Goal: Use online tool/utility: Utilize a website feature to perform a specific function

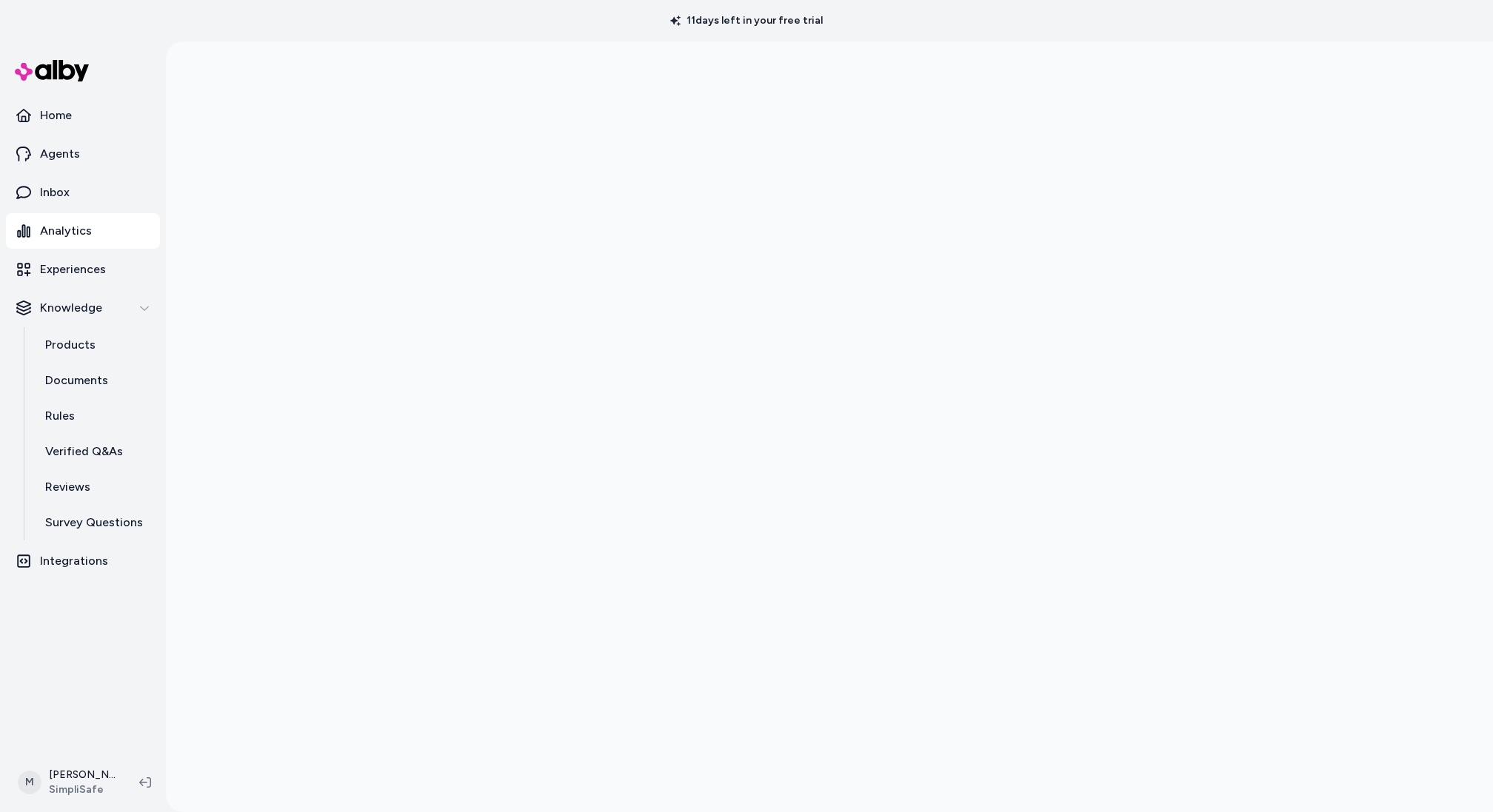
scroll to position [42, 0]
click at [129, 348] on link "Products" at bounding box center [95, 345] width 130 height 36
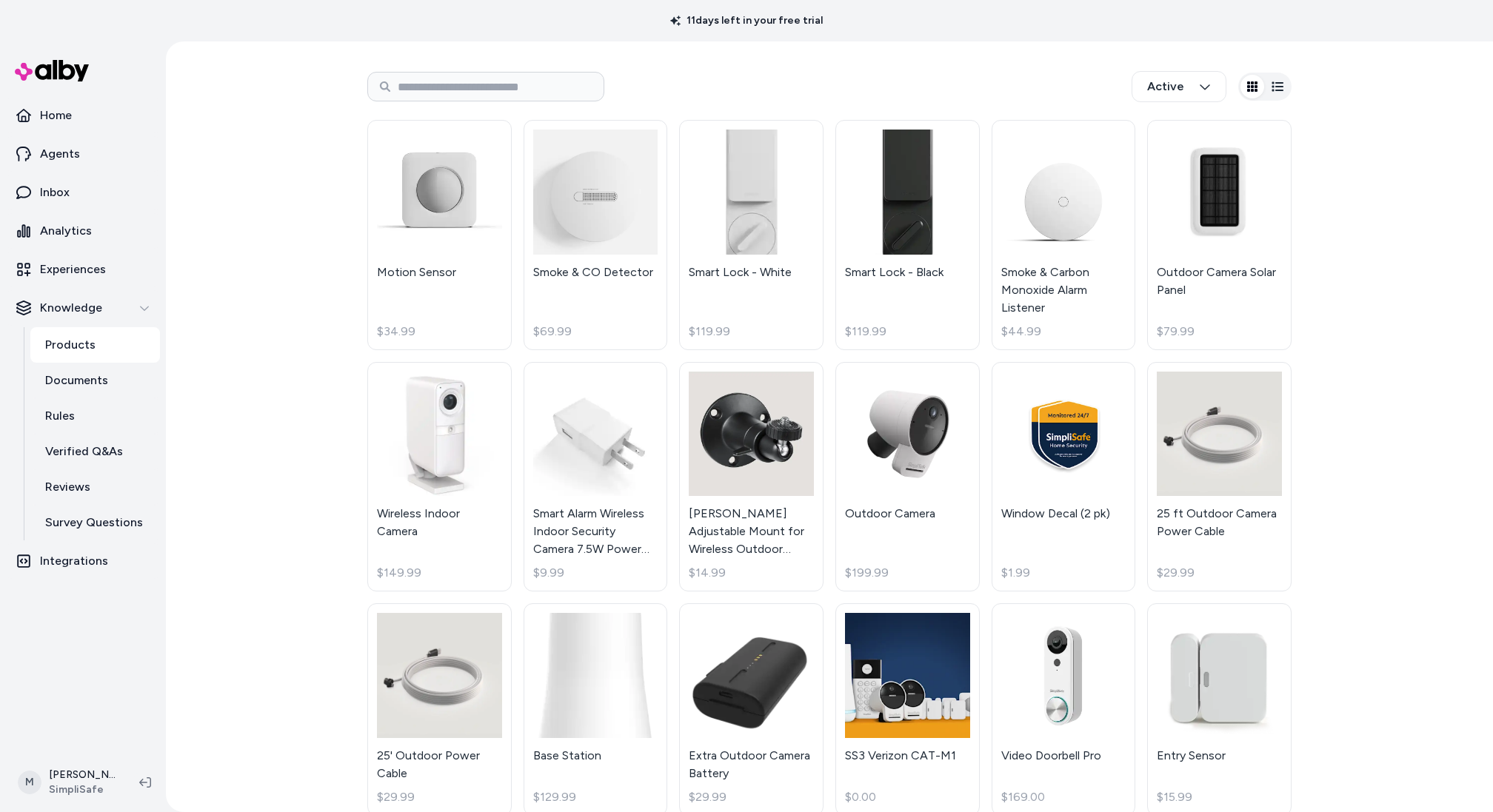
click at [470, 69] on div "Active" at bounding box center [829, 87] width 924 height 49
click at [469, 77] on input at bounding box center [486, 86] width 237 height 29
type input "*****"
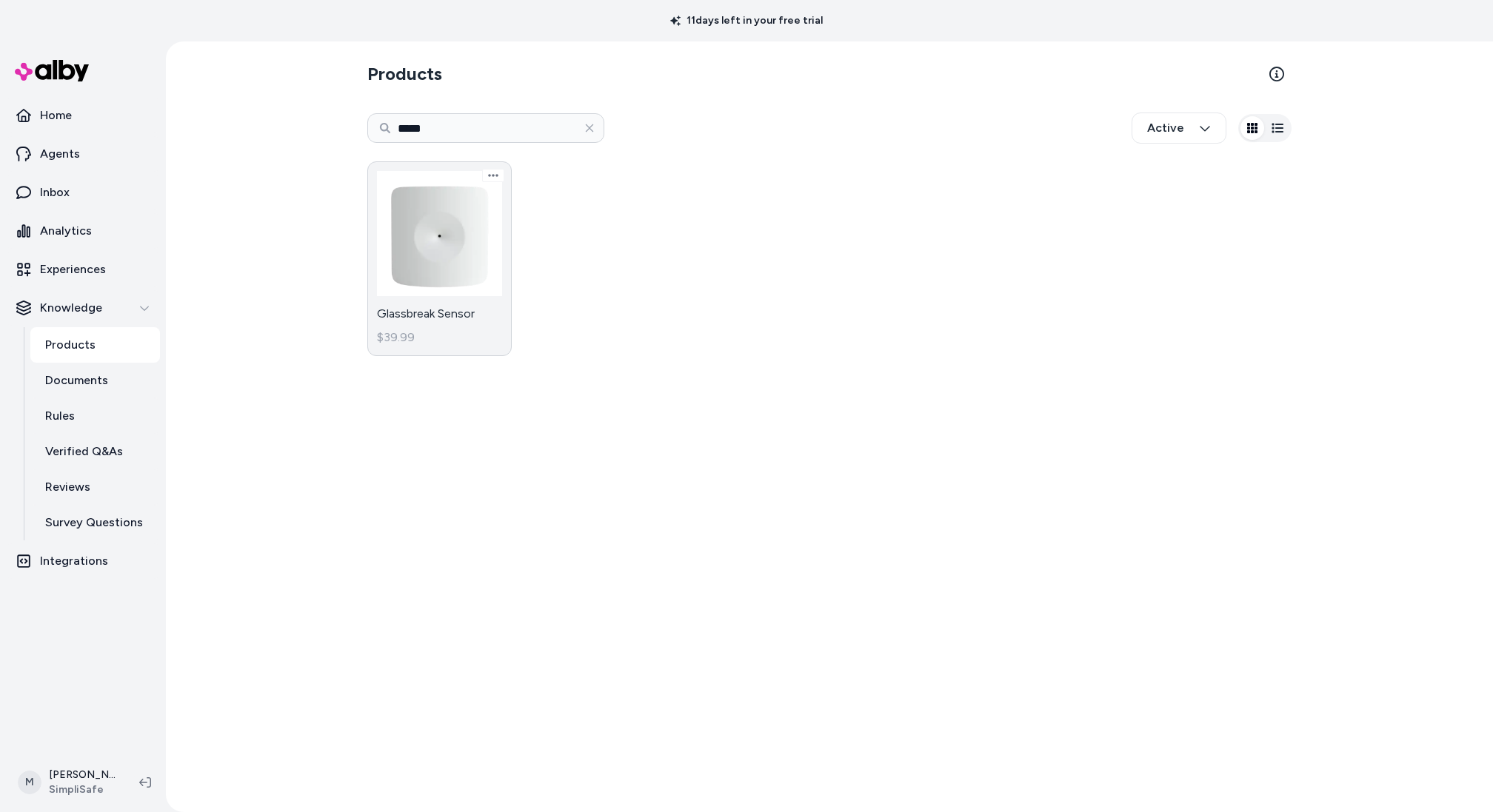
click at [417, 269] on link "Glassbreak Sensor $39.99" at bounding box center [440, 259] width 144 height 195
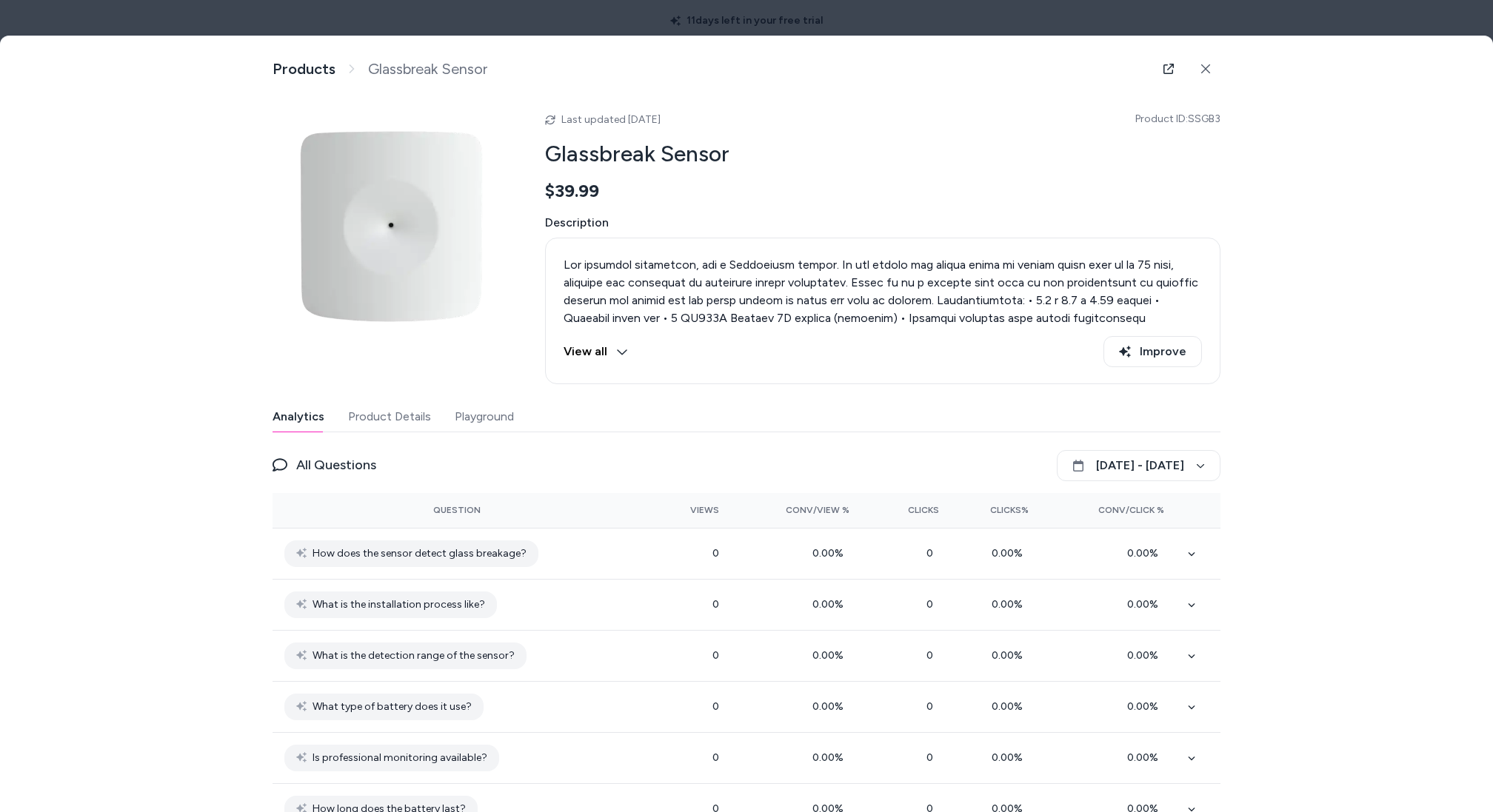
click at [710, 157] on h2 "Glassbreak Sensor" at bounding box center [883, 154] width 676 height 28
copy h2 "Glassbreak Sensor"
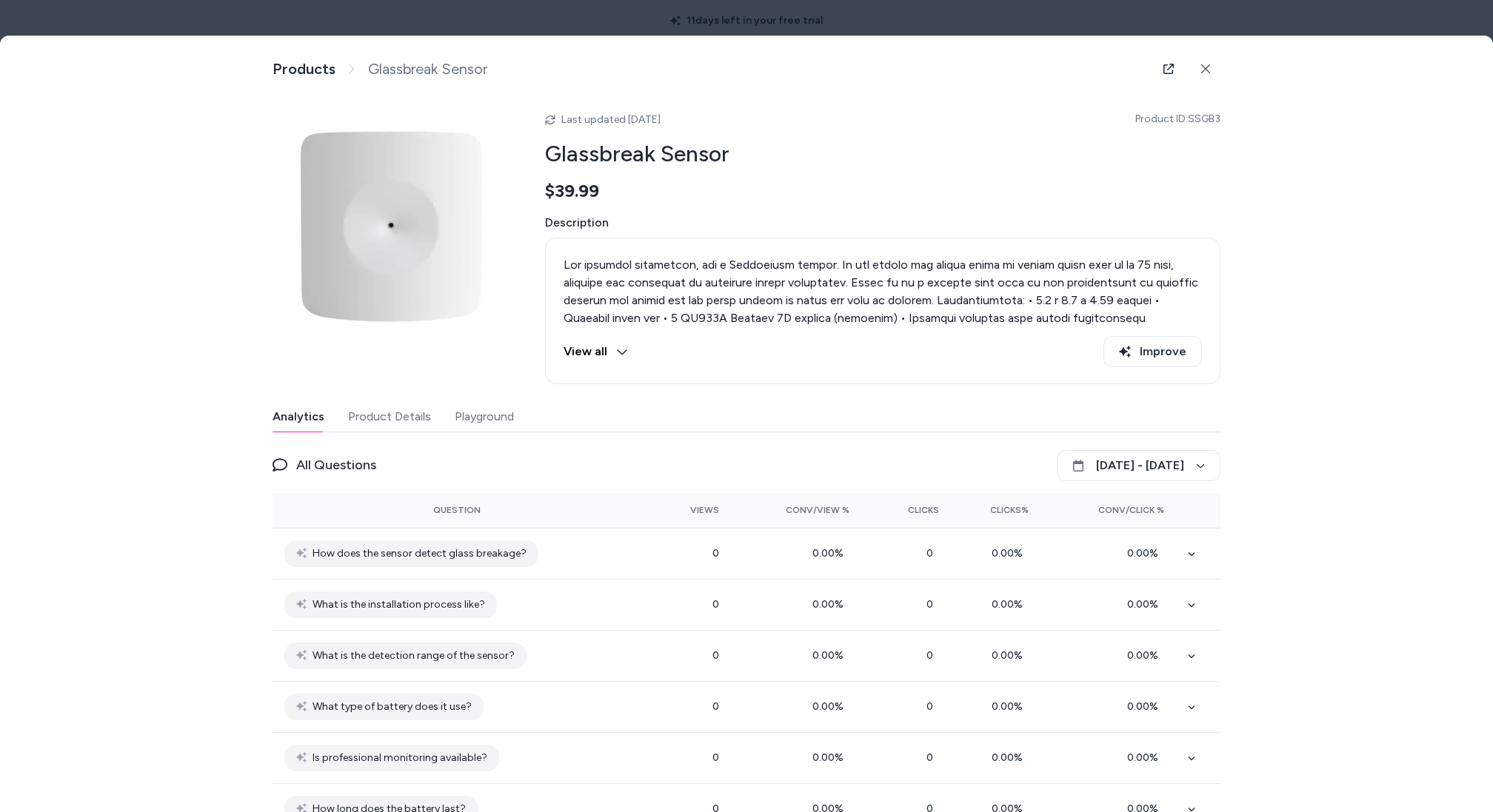
click at [288, 56] on div "Products Glassbreak Sensor" at bounding box center [747, 68] width 948 height 29
click at [288, 60] on link "Products" at bounding box center [304, 69] width 63 height 19
click at [1208, 71] on icon at bounding box center [1205, 68] width 9 height 9
click at [1209, 80] on button at bounding box center [1206, 68] width 29 height 29
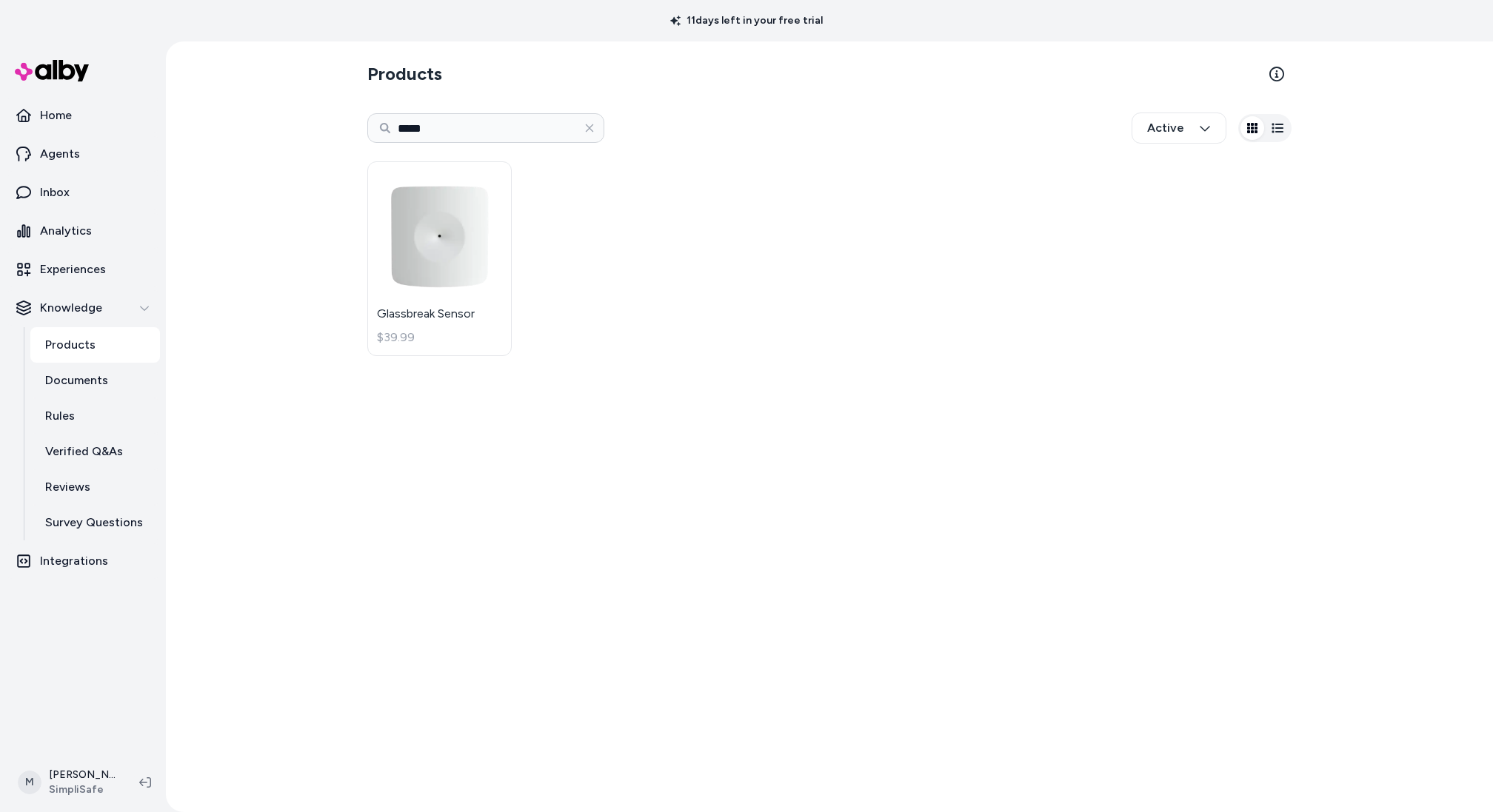
click at [93, 345] on link "Products" at bounding box center [95, 345] width 130 height 36
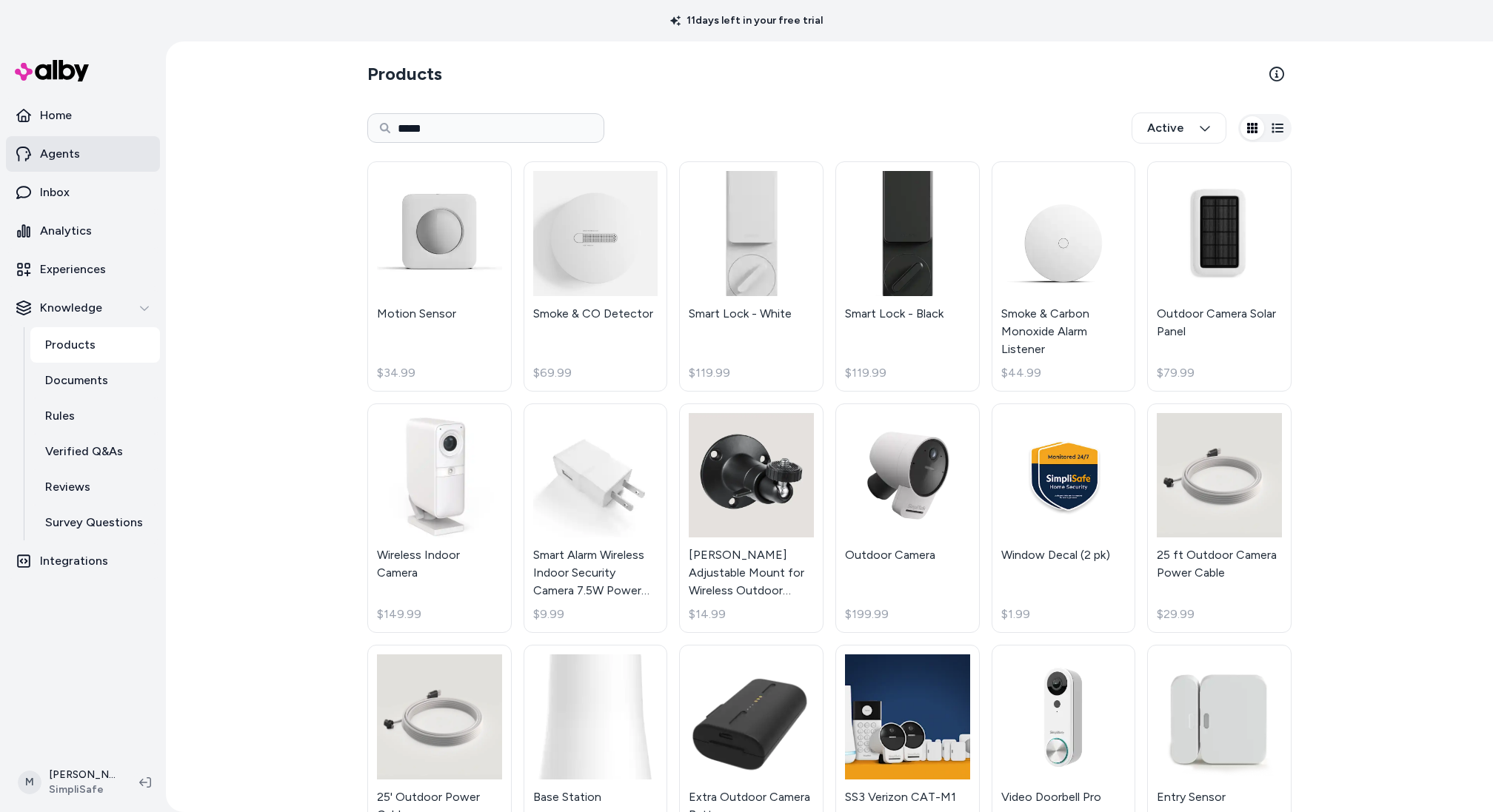
click at [97, 167] on link "Agents" at bounding box center [82, 154] width 155 height 36
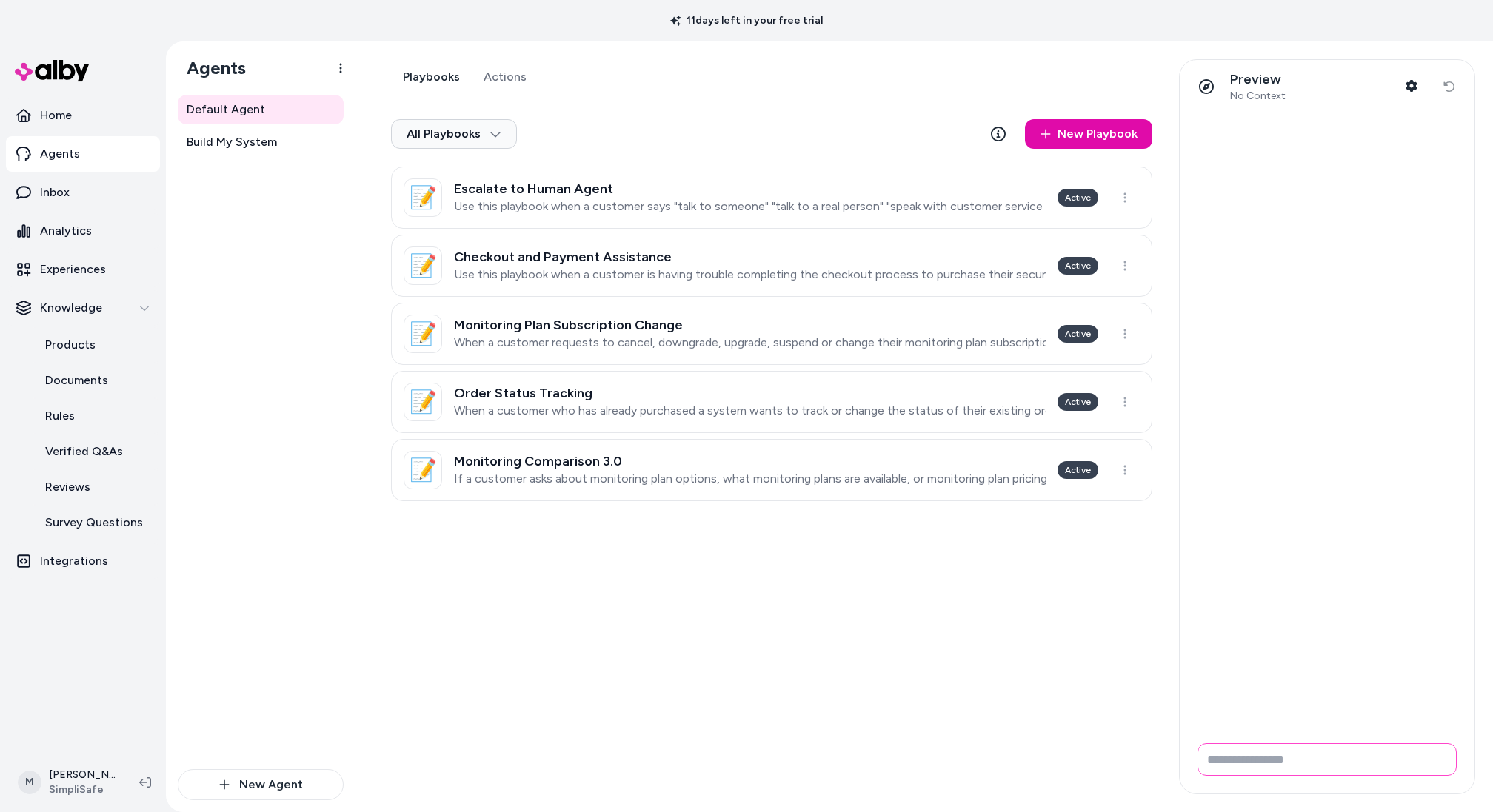
click at [1287, 767] on input "Write your prompt here" at bounding box center [1327, 760] width 259 height 32
paste input "**********"
type input "**********"
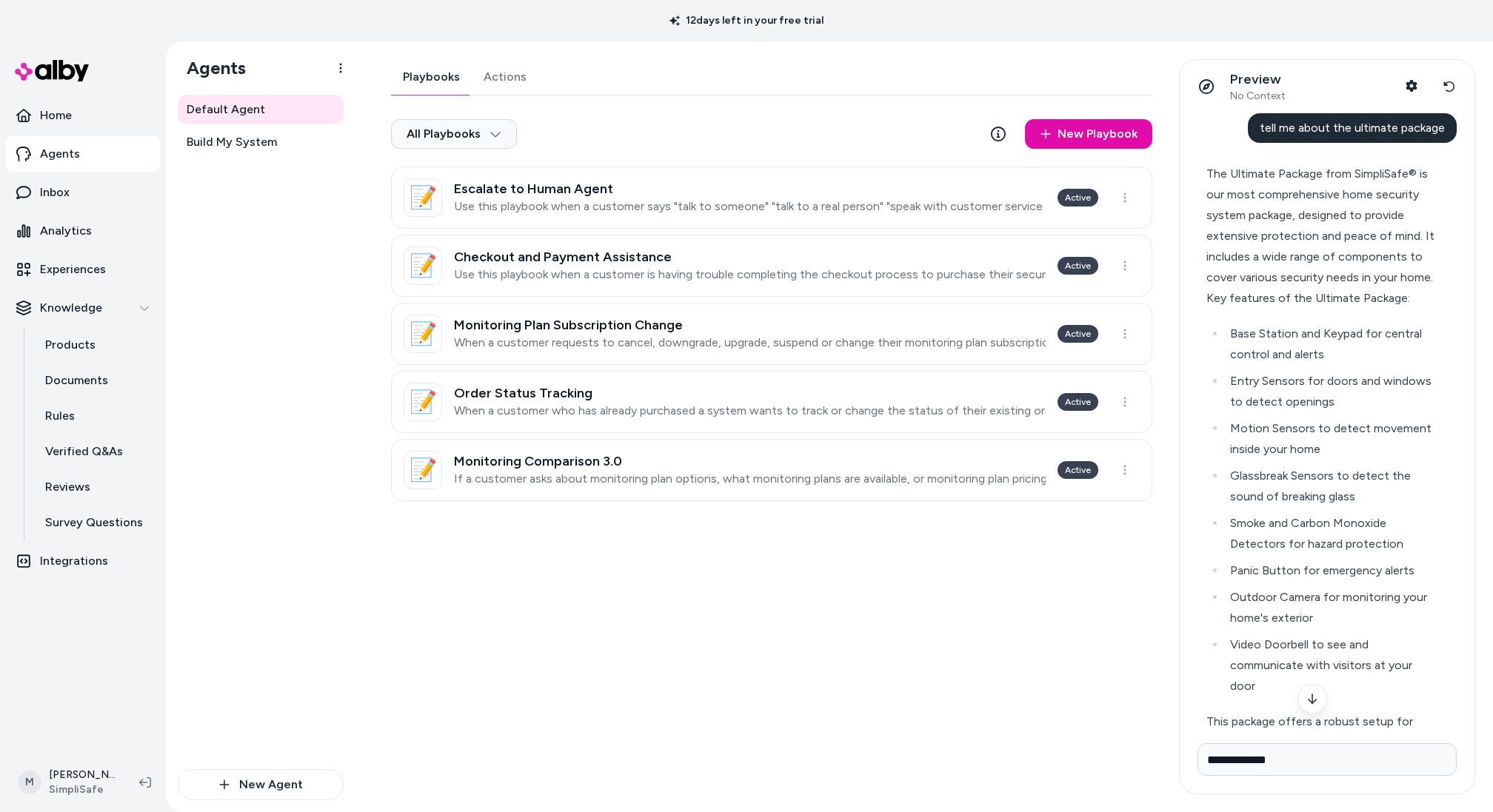
scroll to position [315, 0]
